Goal: Entertainment & Leisure: Consume media (video, audio)

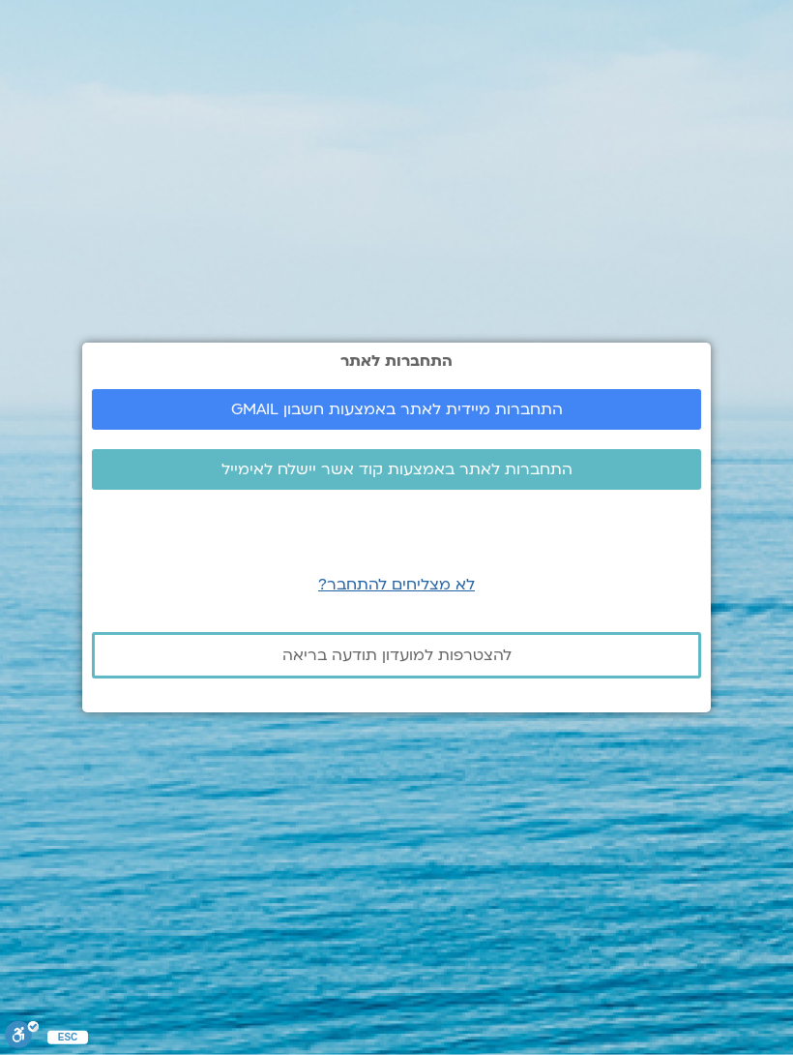
click at [557, 478] on span "התחברות לאתר באמצעות קוד אשר יישלח לאימייל" at bounding box center [397, 469] width 351 height 17
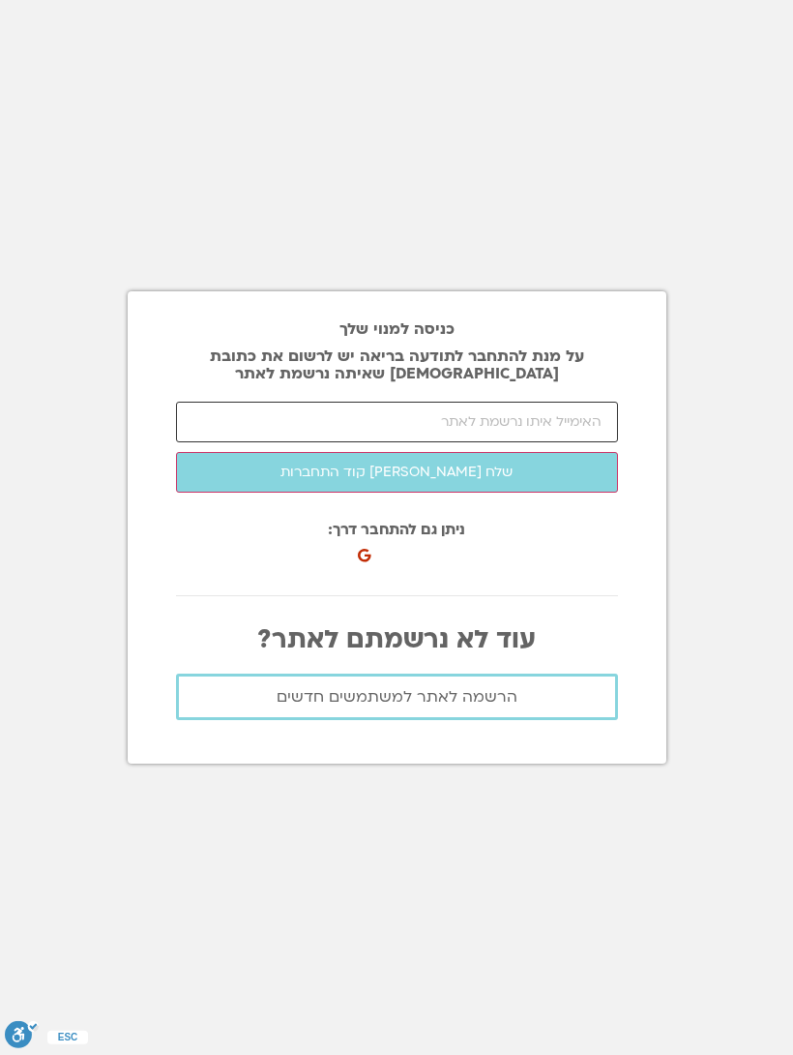
click at [466, 436] on input "email" at bounding box center [397, 422] width 442 height 41
type input "galia@arnons.com"
click at [534, 479] on button "שלח לי קוד התחברות" at bounding box center [397, 472] width 442 height 41
click at [472, 440] on input "number" at bounding box center [397, 422] width 442 height 41
type input "68910"
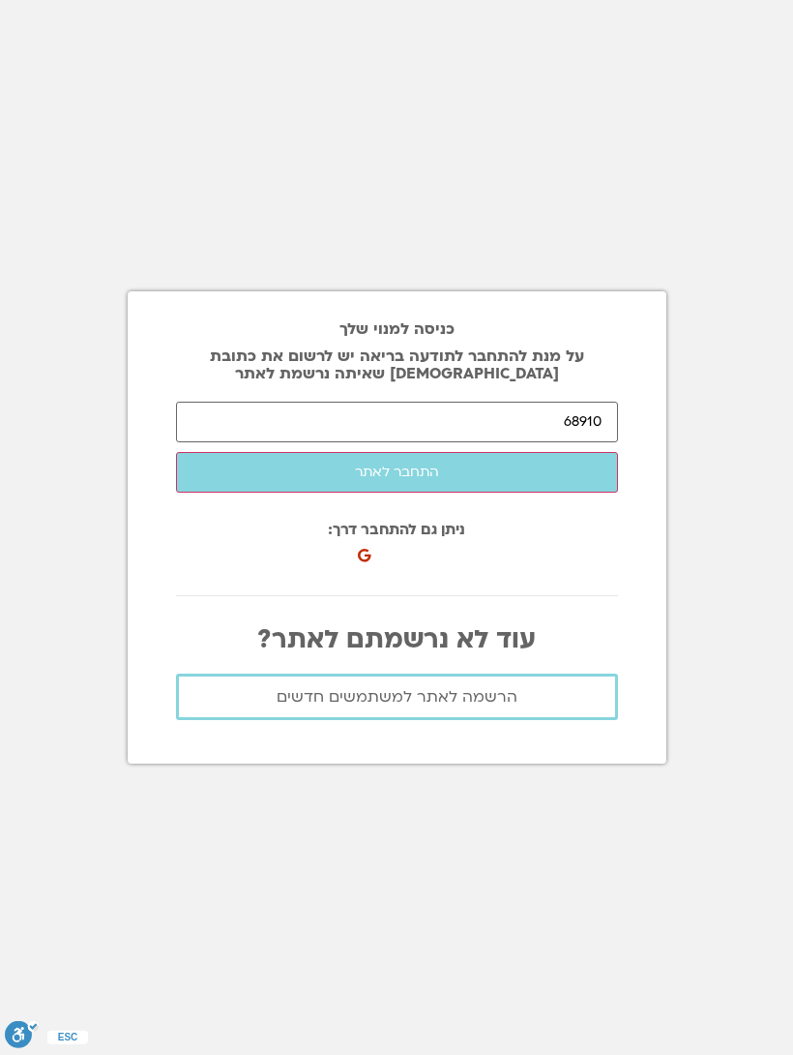
click at [584, 481] on button "התחבר לאתר" at bounding box center [397, 472] width 442 height 41
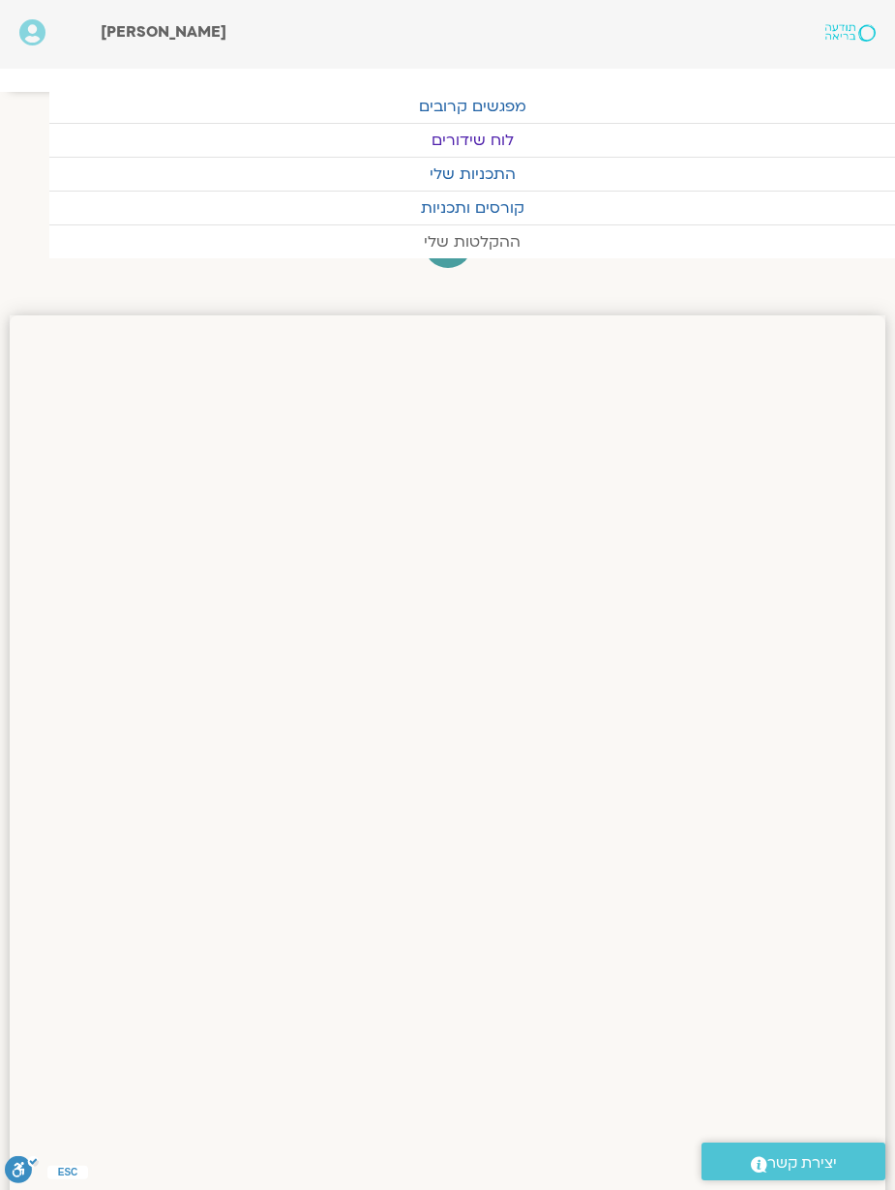
click at [510, 242] on link "ההקלטות שלי" at bounding box center [472, 241] width 846 height 33
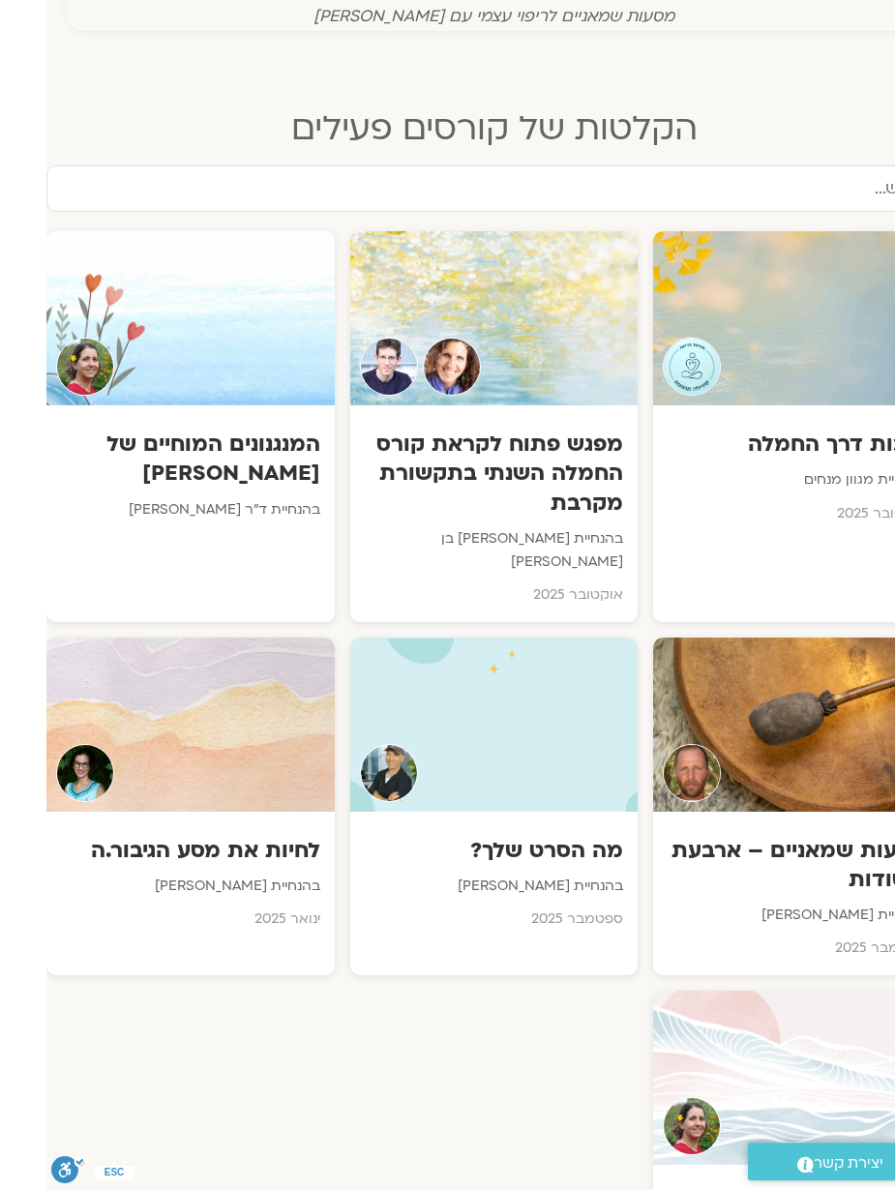
scroll to position [828, -46]
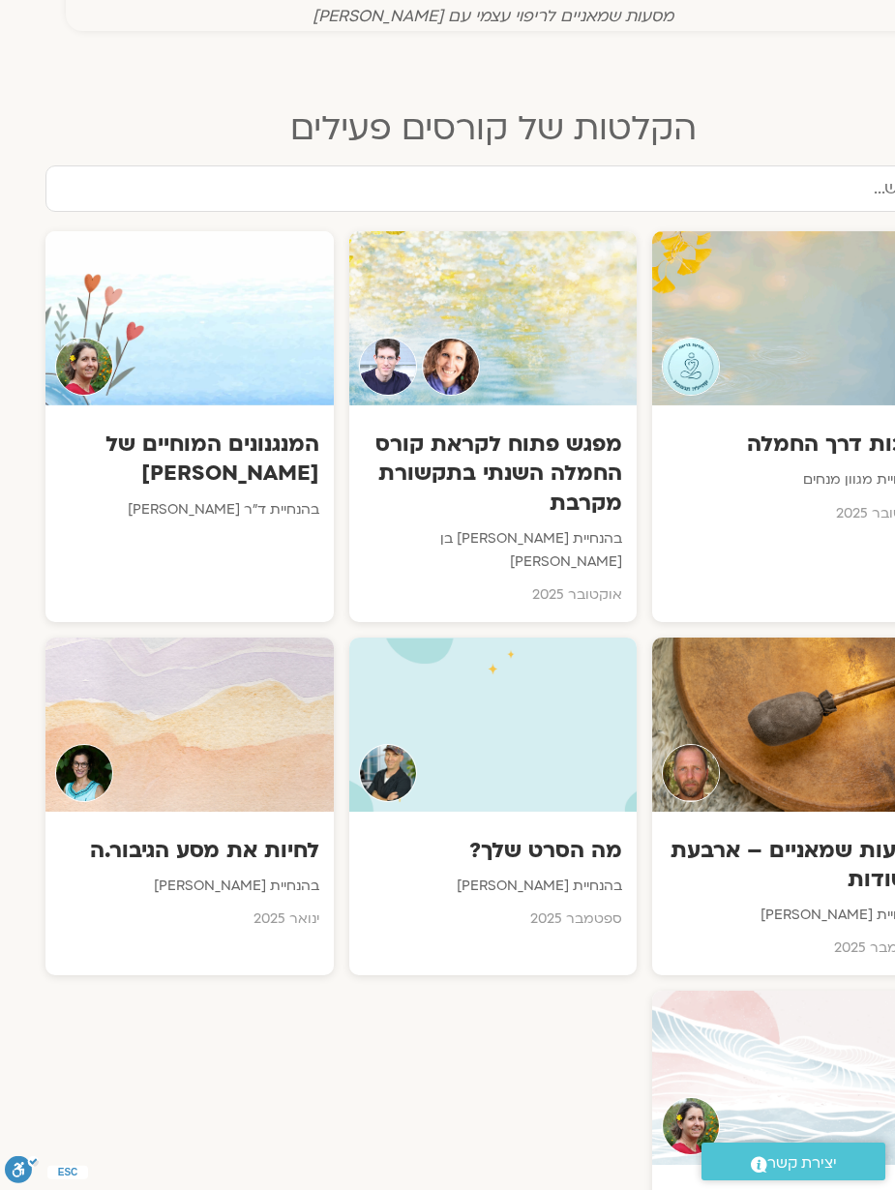
click at [144, 351] on div at bounding box center [189, 318] width 288 height 174
